Goal: Information Seeking & Learning: Learn about a topic

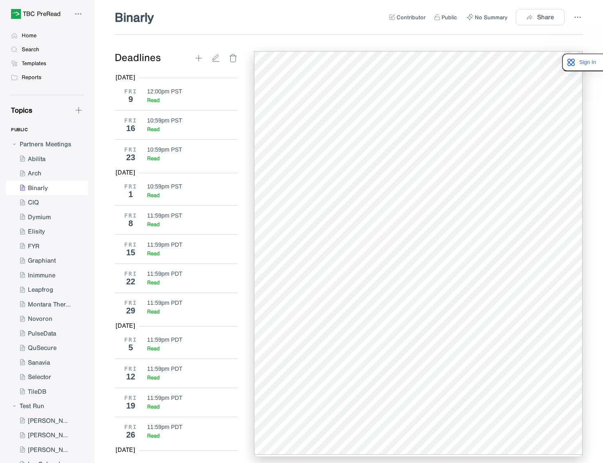
scroll to position [1364, 0]
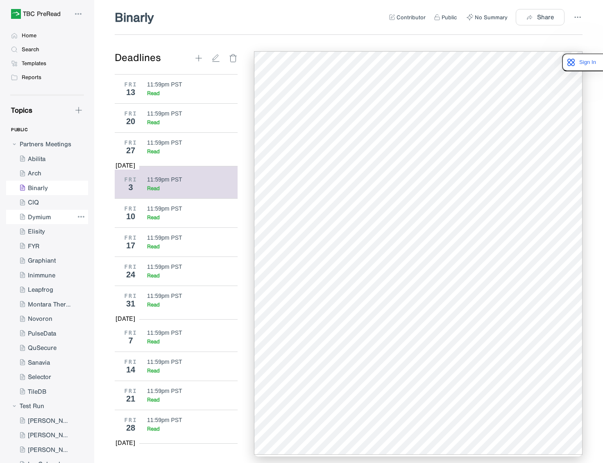
click at [45, 215] on div at bounding box center [40, 217] width 68 height 15
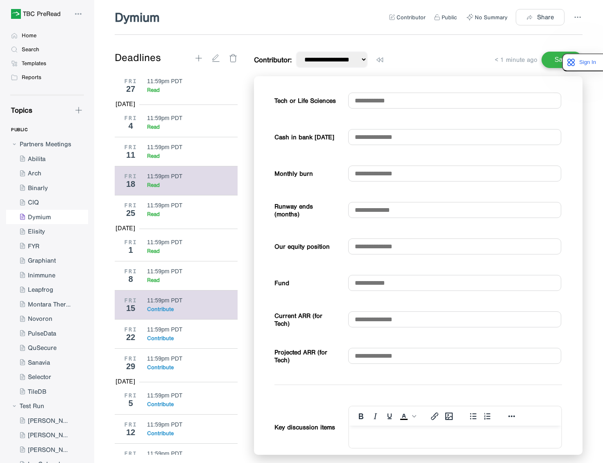
scroll to position [2912, 0]
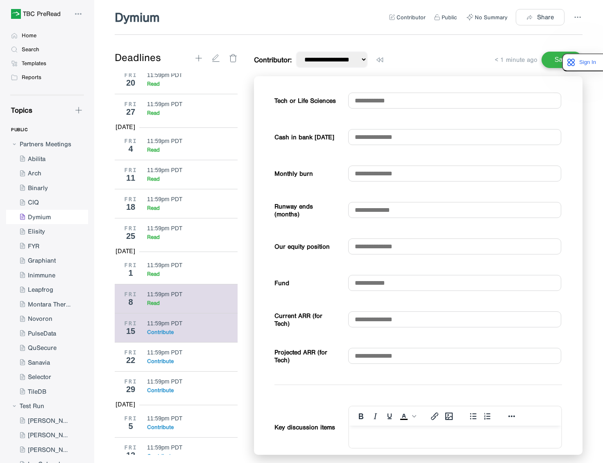
click at [172, 306] on div "Read" at bounding box center [189, 302] width 85 height 7
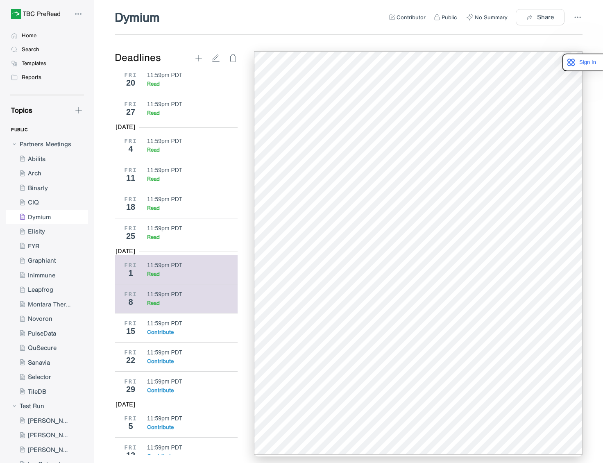
click at [167, 277] on div "11:59pm PDT Read" at bounding box center [189, 270] width 85 height 16
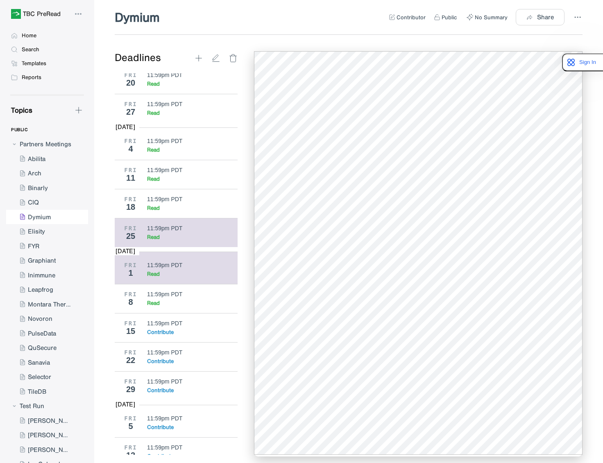
click at [168, 240] on div "11:59pm PDT Read" at bounding box center [189, 233] width 85 height 16
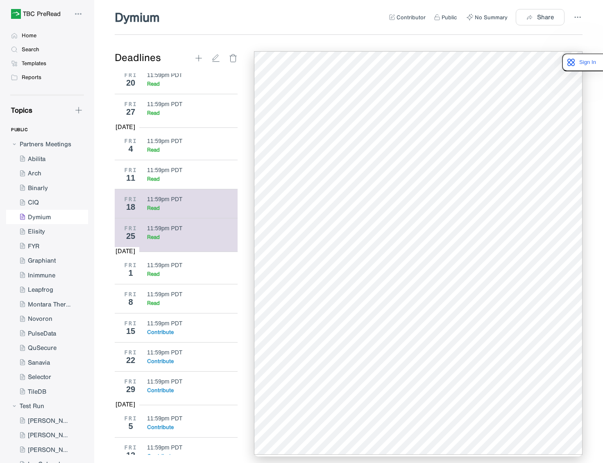
click at [165, 202] on div "11:59pm PDT" at bounding box center [164, 199] width 35 height 7
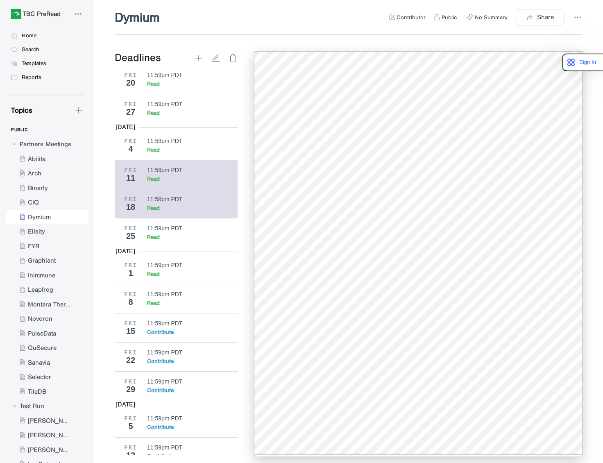
click at [177, 173] on div "11:59pm PDT" at bounding box center [164, 170] width 35 height 7
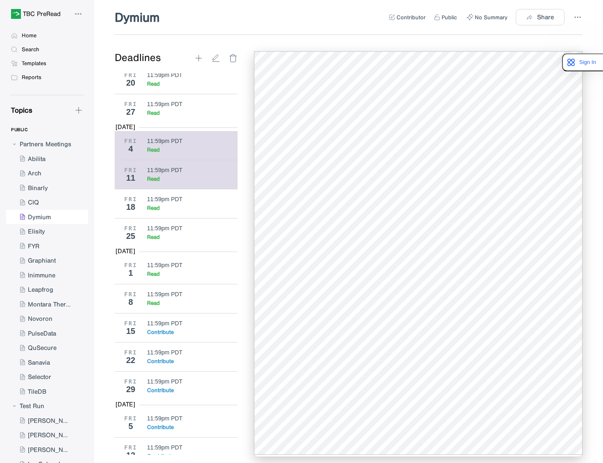
click at [170, 153] on div "Read" at bounding box center [189, 149] width 85 height 7
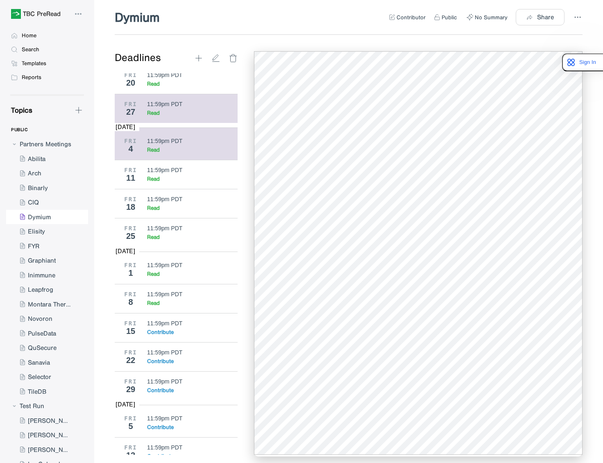
click at [176, 116] on div "11:59pm PDT Read" at bounding box center [189, 109] width 85 height 16
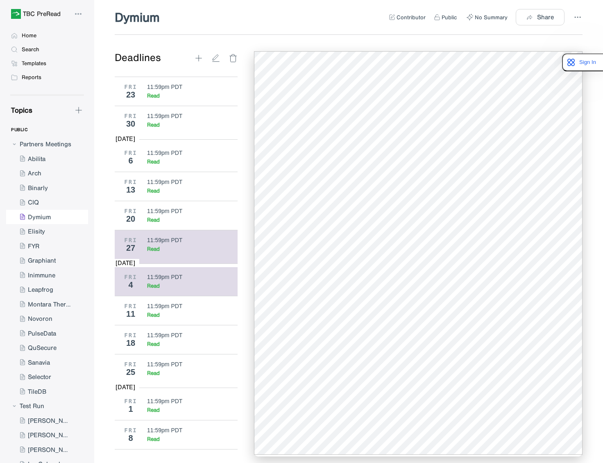
scroll to position [2740, 0]
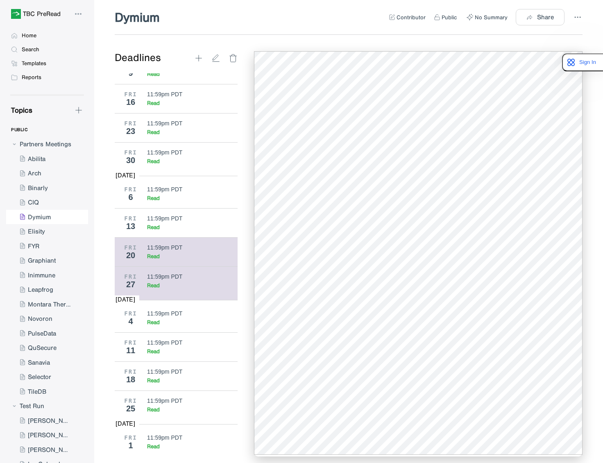
click at [167, 251] on div "11:59pm PDT" at bounding box center [164, 247] width 35 height 7
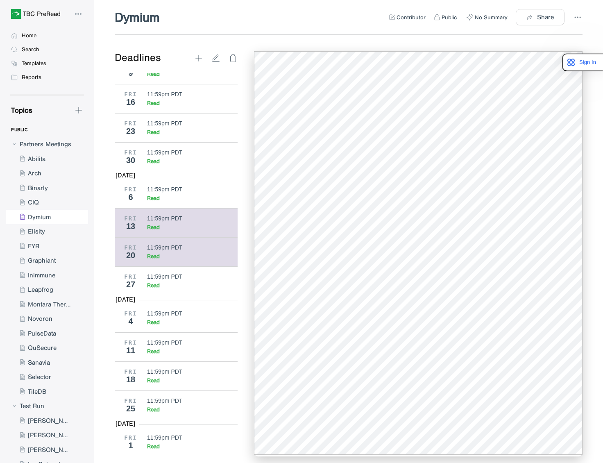
click at [174, 230] on div "Read" at bounding box center [189, 227] width 85 height 7
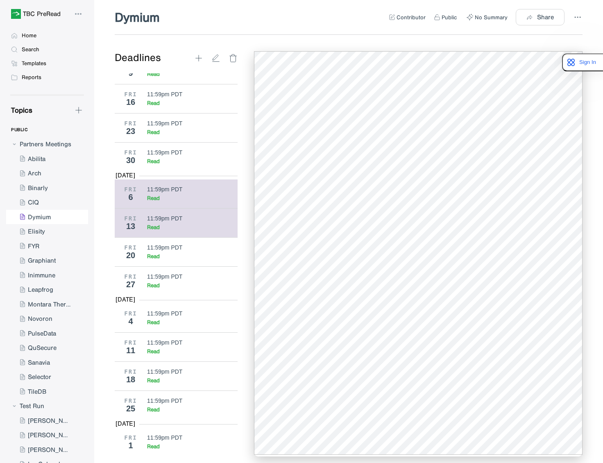
click at [164, 192] on div "11:59pm PDT" at bounding box center [164, 189] width 35 height 7
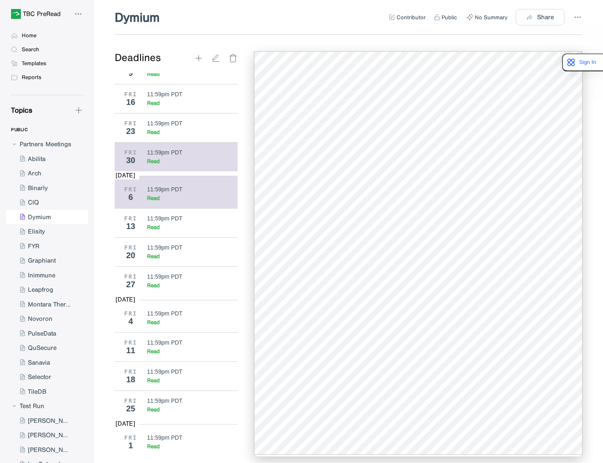
click at [155, 165] on div "Read" at bounding box center [153, 161] width 13 height 7
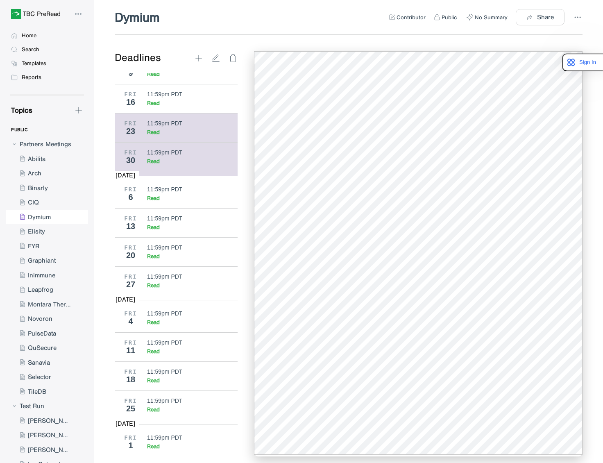
click at [164, 136] on div "11:59pm PDT Read" at bounding box center [189, 128] width 85 height 16
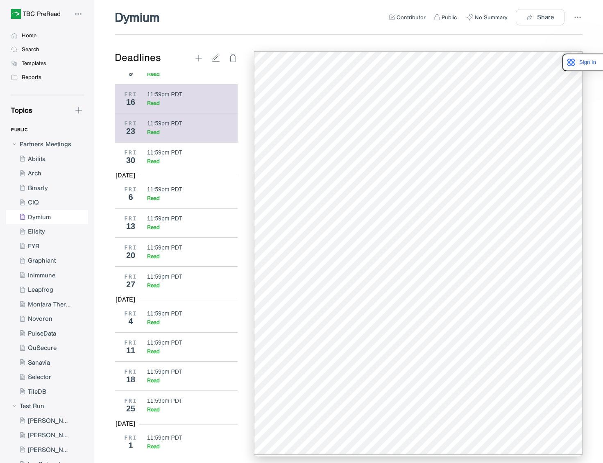
click at [171, 106] on div "Read" at bounding box center [189, 102] width 85 height 7
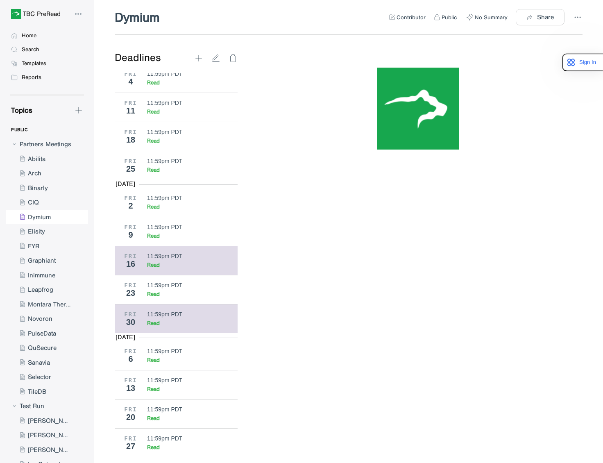
scroll to position [2549, 0]
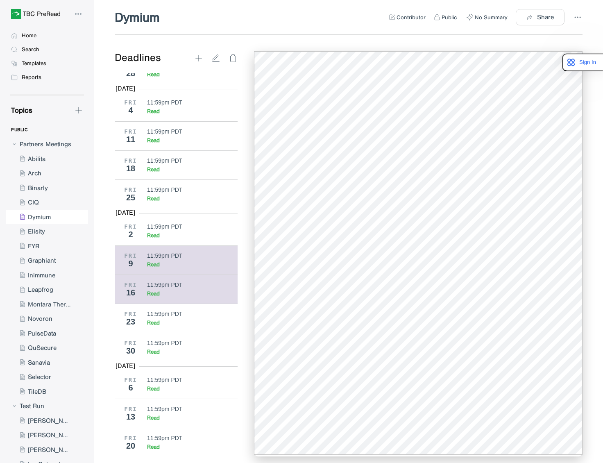
click at [178, 268] on div "11:59pm PDT Read" at bounding box center [189, 260] width 85 height 16
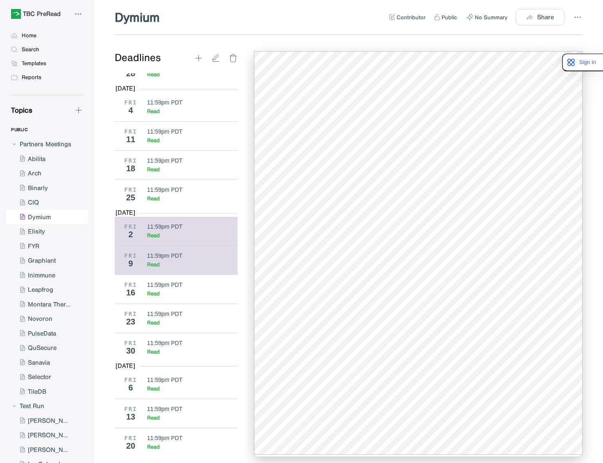
click at [167, 239] on div "Read" at bounding box center [189, 235] width 85 height 7
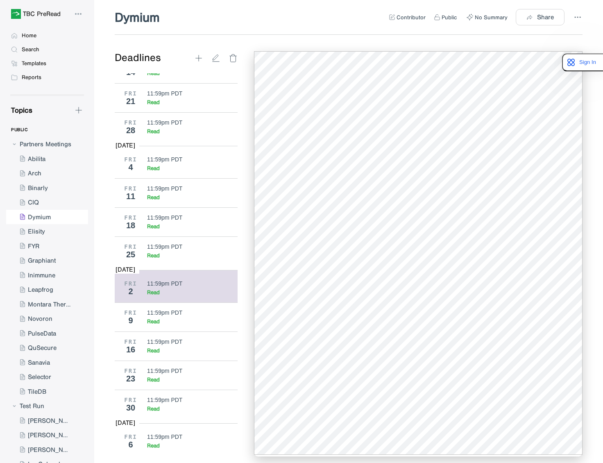
scroll to position [2442, 0]
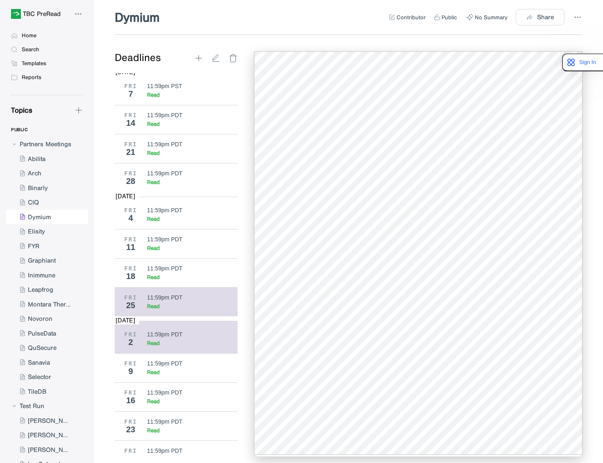
click at [165, 301] on div "11:59pm PDT" at bounding box center [164, 297] width 35 height 7
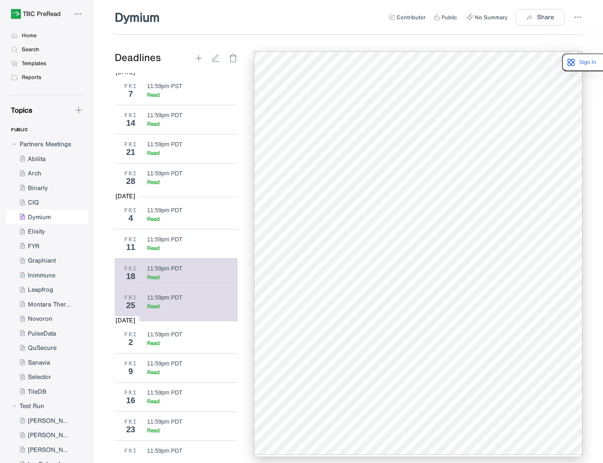
click at [169, 271] on div "11:59pm PDT" at bounding box center [164, 268] width 35 height 7
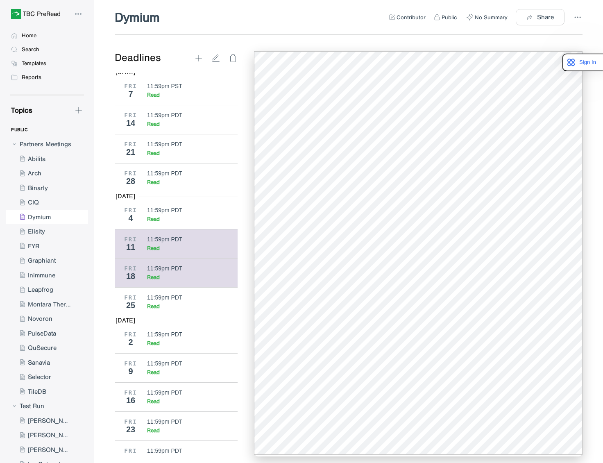
click at [161, 242] on div "11:59pm PDT" at bounding box center [164, 239] width 35 height 7
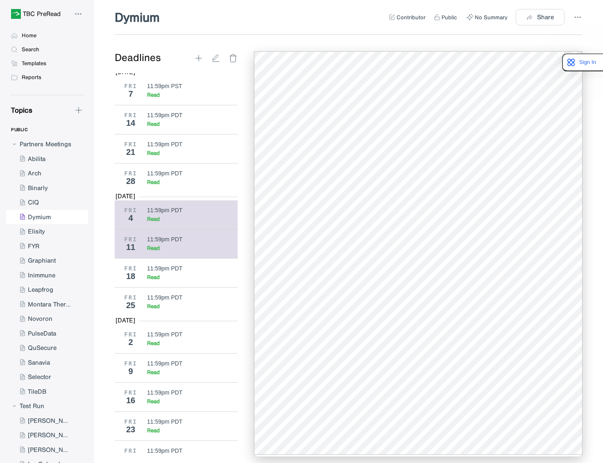
click at [163, 213] on div "11:59pm PDT" at bounding box center [164, 210] width 35 height 7
click at [163, 251] on div "11:59pm PDT Read" at bounding box center [189, 244] width 85 height 16
click at [165, 213] on div "11:59pm PDT" at bounding box center [164, 210] width 35 height 7
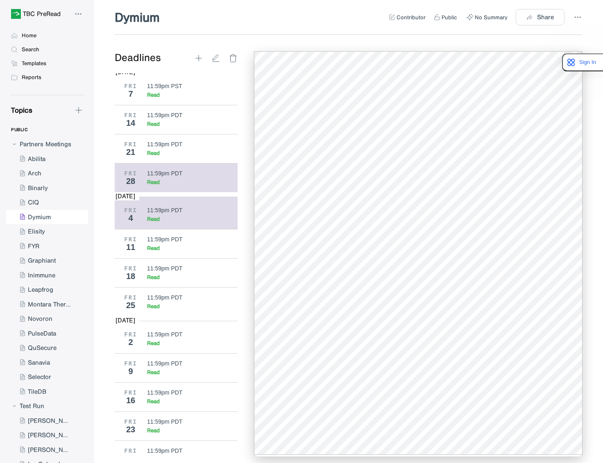
click at [164, 185] on div "Read" at bounding box center [189, 182] width 85 height 7
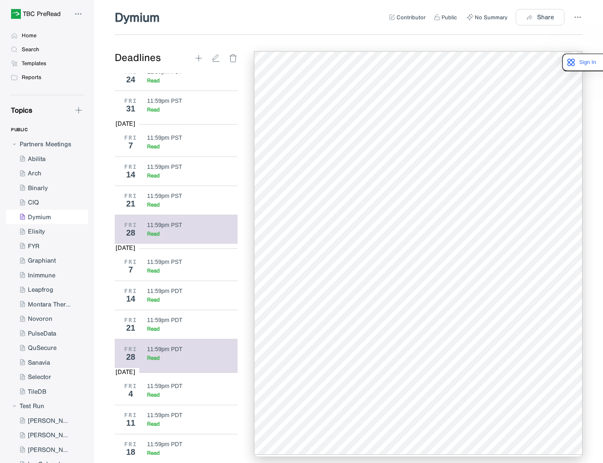
scroll to position [2258, 0]
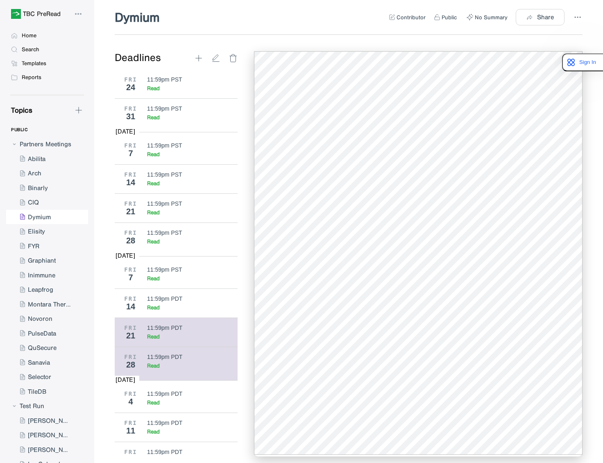
click at [168, 340] on div "11:59pm PDT Read" at bounding box center [189, 332] width 85 height 16
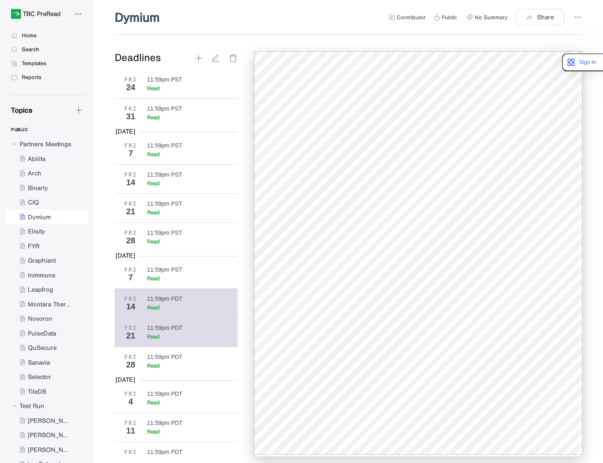
click at [163, 311] on div "Read" at bounding box center [189, 307] width 85 height 7
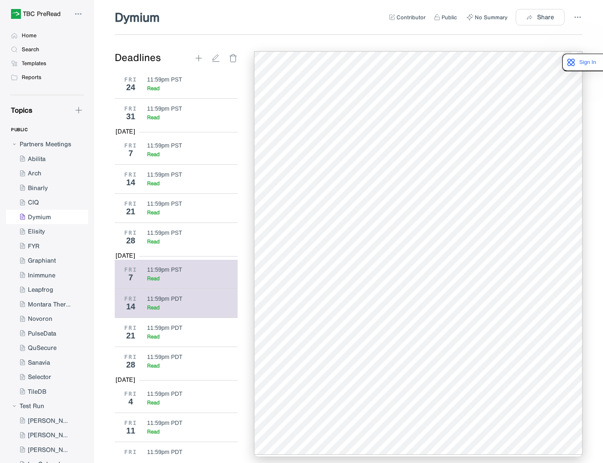
click at [164, 282] on div "Read" at bounding box center [189, 278] width 85 height 7
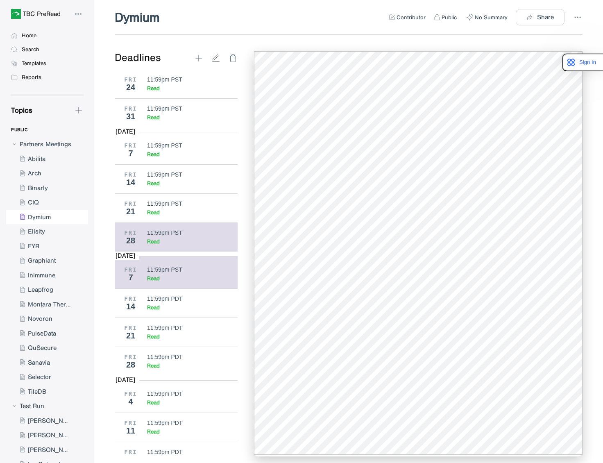
click at [172, 245] on div "Read" at bounding box center [189, 241] width 85 height 7
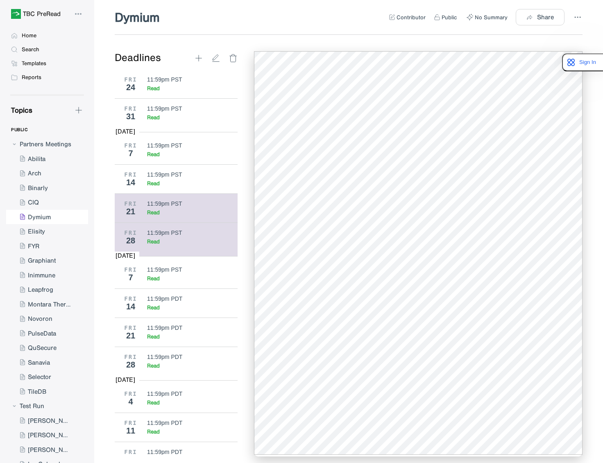
click at [153, 207] on div "11:59pm PST" at bounding box center [164, 203] width 35 height 7
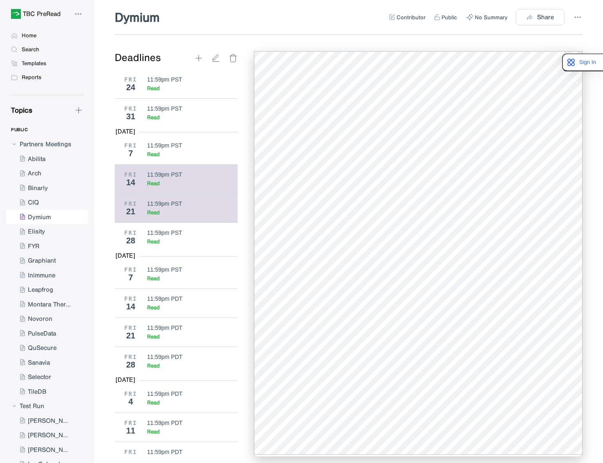
click at [157, 178] on div "11:59pm PST" at bounding box center [164, 174] width 35 height 7
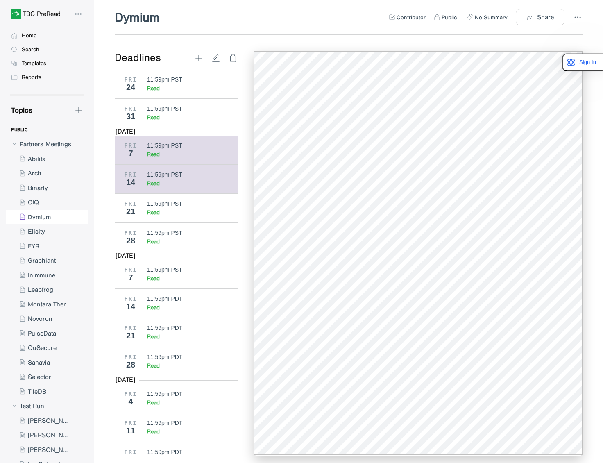
click at [172, 158] on div "11:59pm PST Read" at bounding box center [189, 150] width 85 height 16
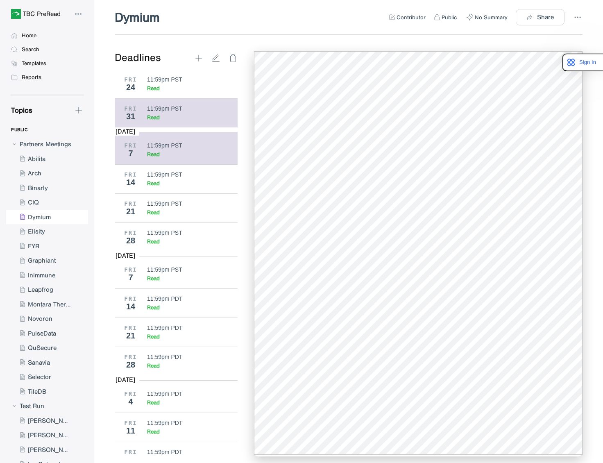
click at [174, 121] on div "11:59pm PST Read" at bounding box center [189, 113] width 85 height 16
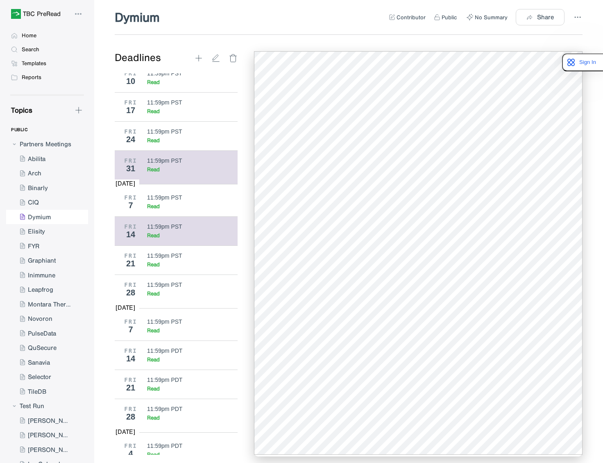
scroll to position [2147, 0]
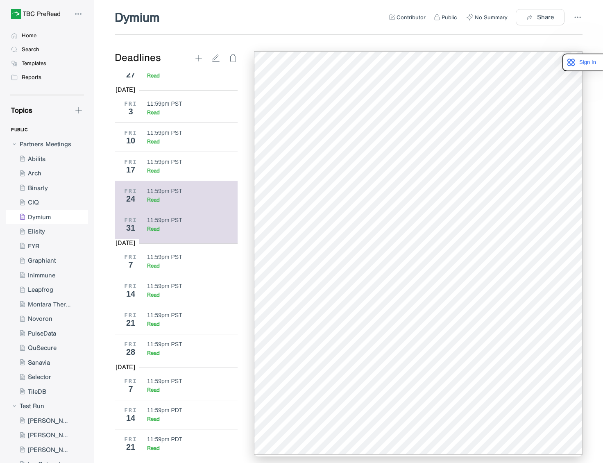
click at [154, 194] on div "11:59pm PST" at bounding box center [164, 191] width 35 height 7
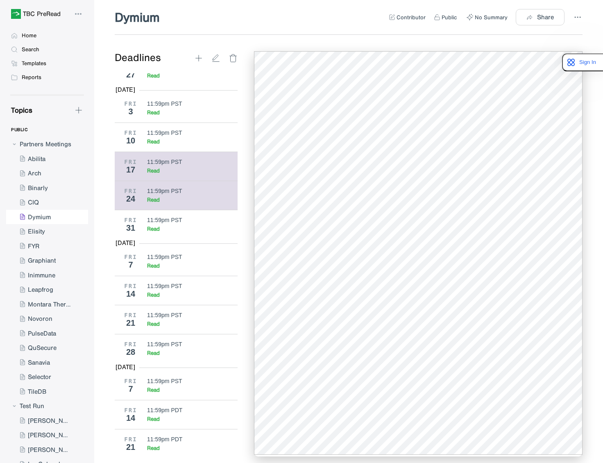
click at [166, 174] on div "Read" at bounding box center [189, 170] width 85 height 7
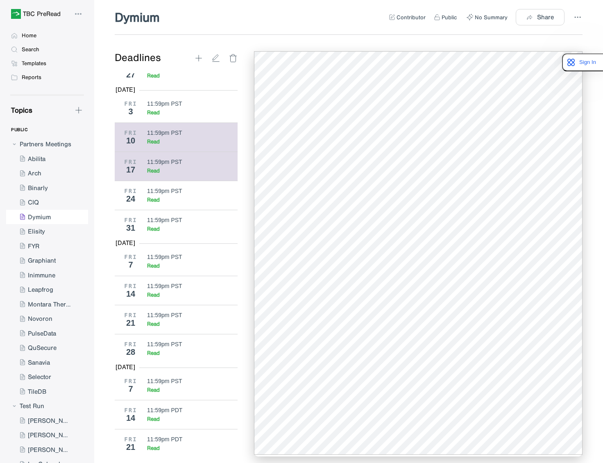
click at [182, 145] on div "11:59pm PST Read" at bounding box center [189, 137] width 85 height 16
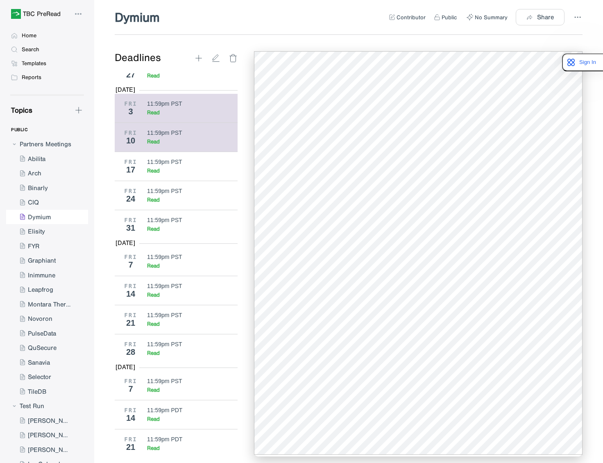
click at [164, 116] on div "11:59pm PST Read" at bounding box center [189, 108] width 85 height 16
